Goal: Task Accomplishment & Management: Complete application form

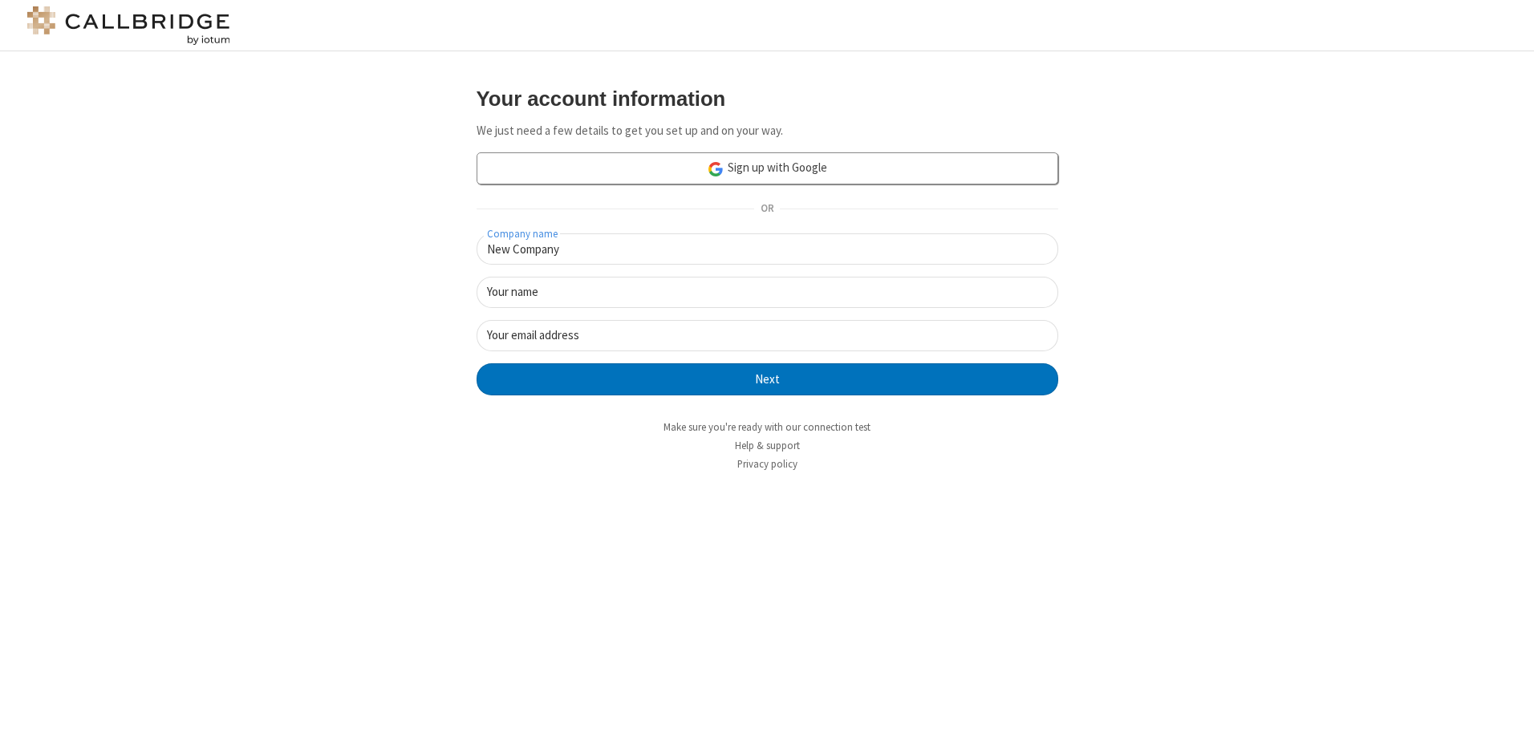
type input "New Company"
type input "New User"
type input "[EMAIL_ADDRESS][DOMAIN_NAME]"
click button "Next" at bounding box center [768, 379] width 582 height 32
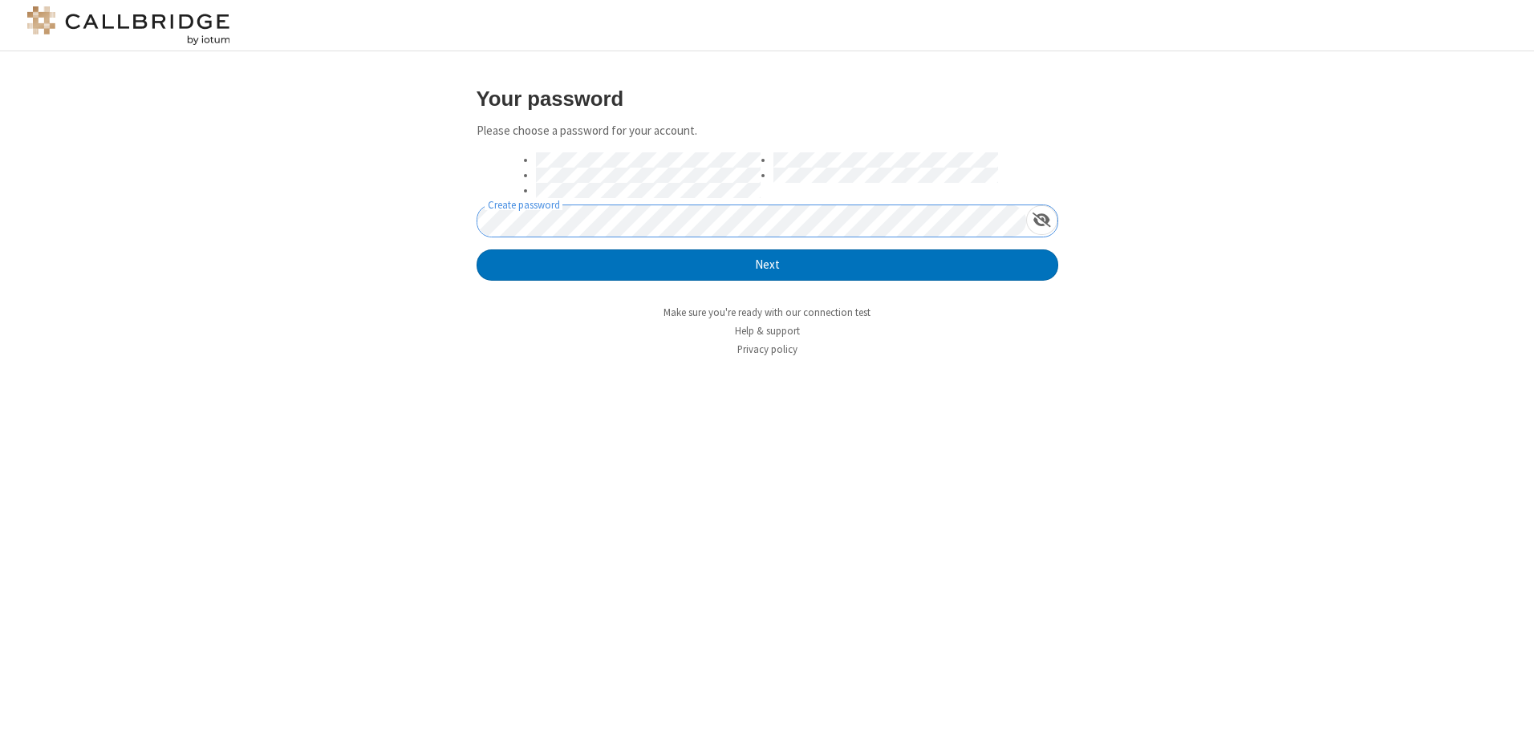
click at [477, 249] on button "Next" at bounding box center [768, 265] width 582 height 32
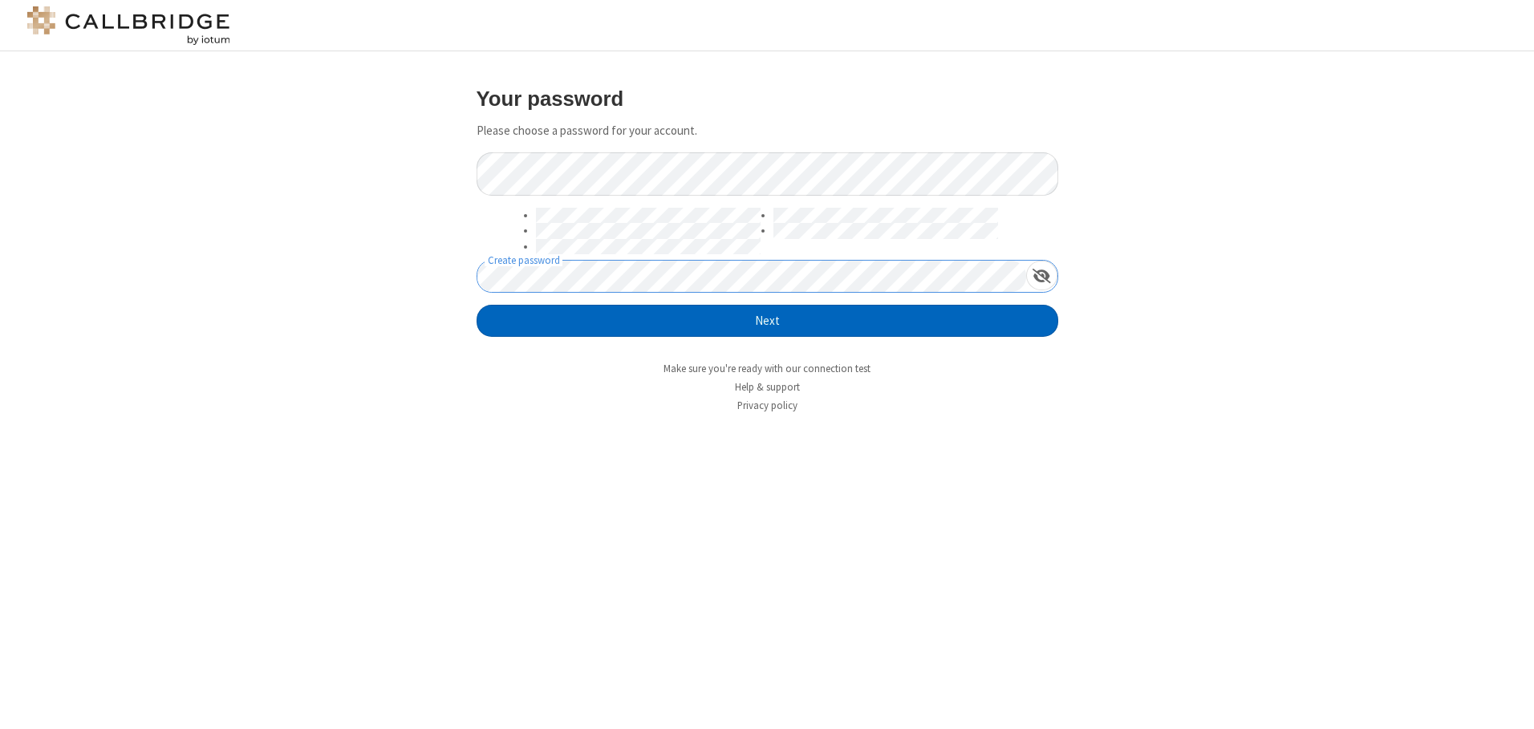
click at [767, 321] on button "Next" at bounding box center [768, 321] width 582 height 32
